Goal: Task Accomplishment & Management: Manage account settings

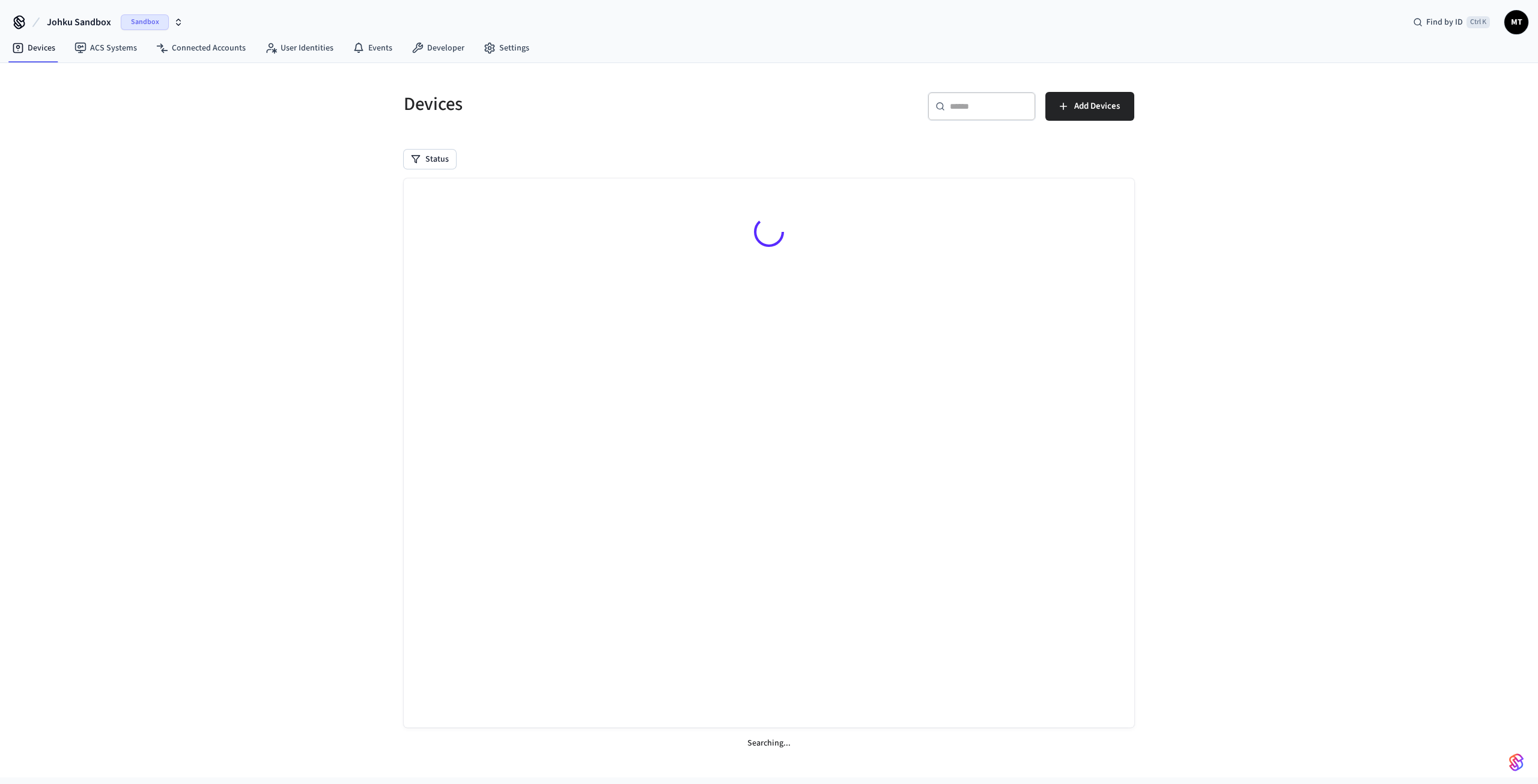
click at [138, 17] on span "Sandbox" at bounding box center [144, 22] width 48 height 16
click at [93, 72] on div "JOHKU Production" at bounding box center [97, 78] width 165 height 16
click at [92, 112] on div "Devices ​ ​ Add Devices Status Searching..." at bounding box center [769, 420] width 1538 height 714
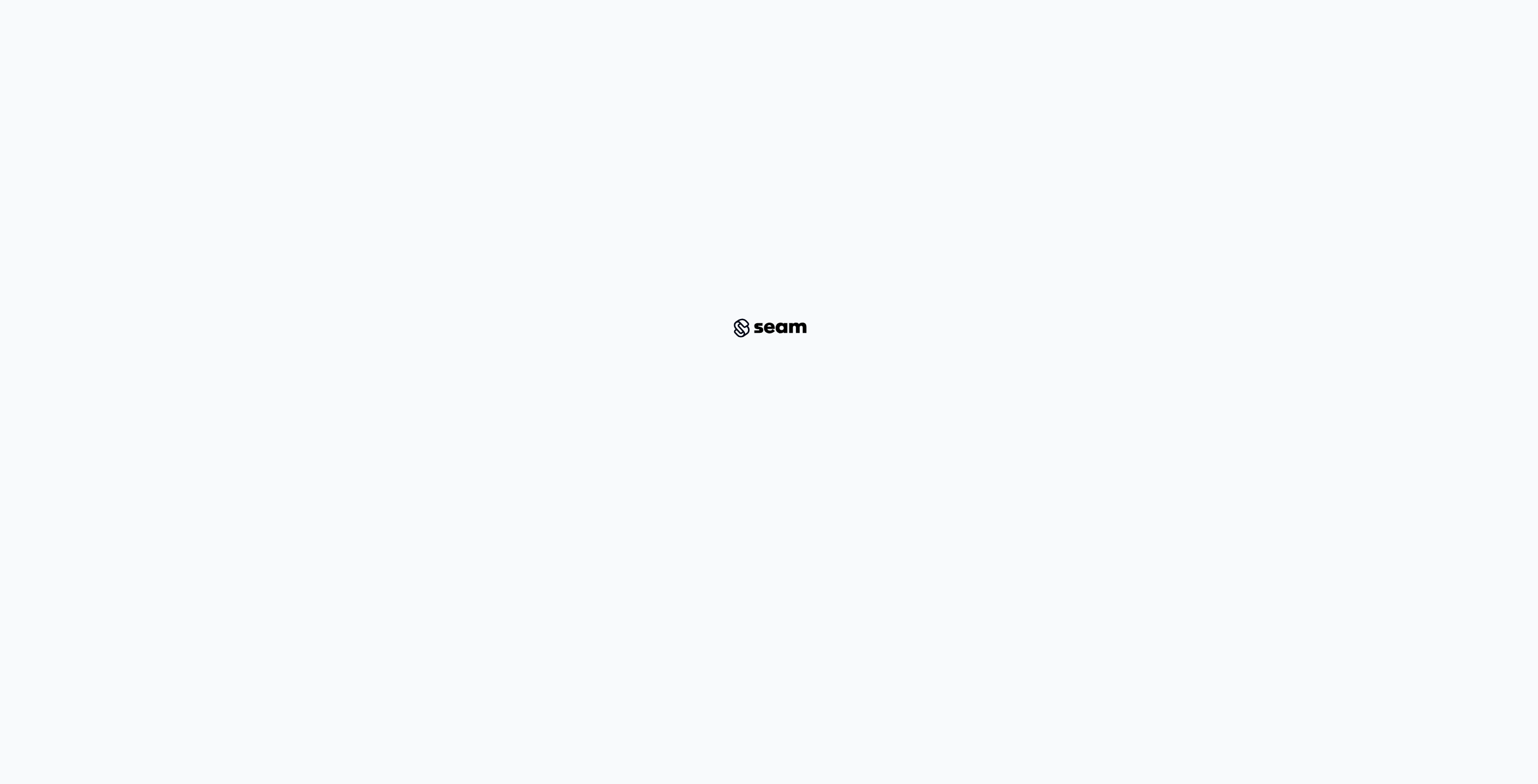
click at [1418, 64] on div at bounding box center [769, 327] width 1480 height 617
